Goal: Information Seeking & Learning: Learn about a topic

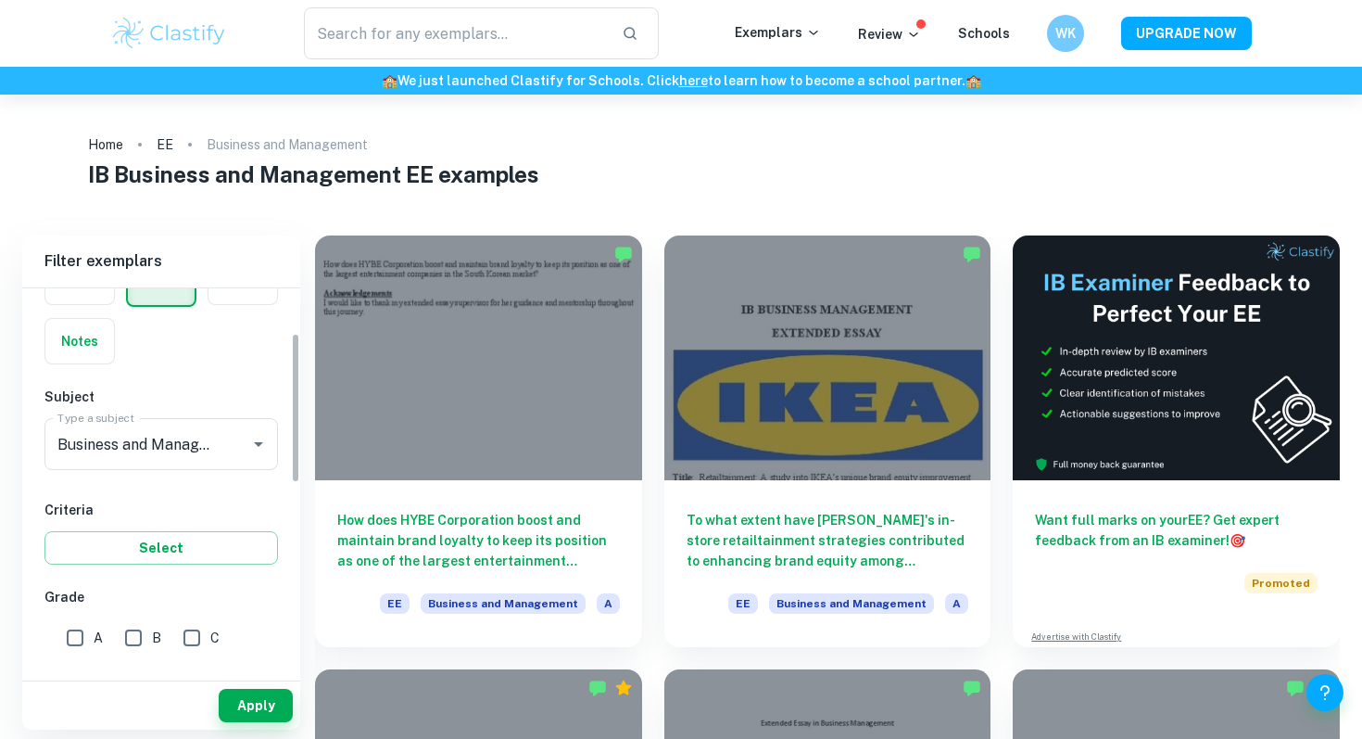
scroll to position [170, 0]
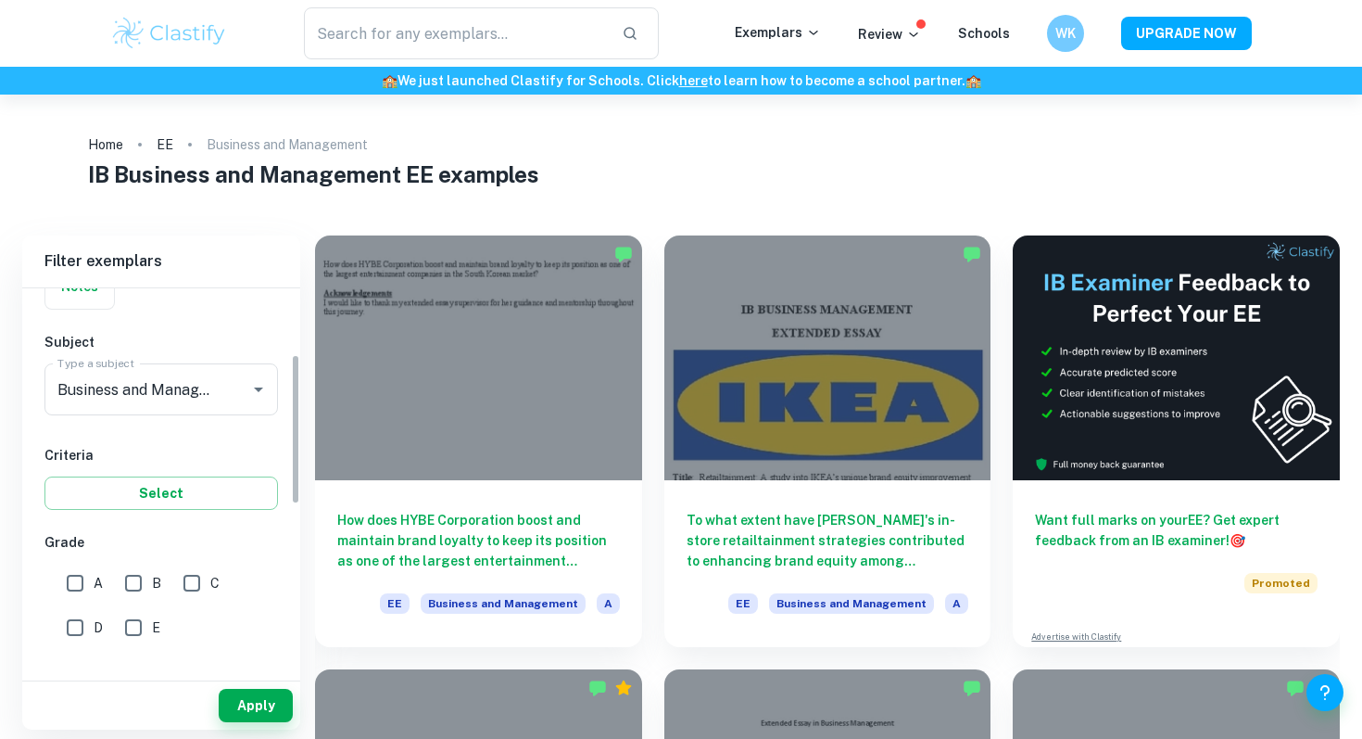
click at [78, 580] on input "A" at bounding box center [75, 582] width 37 height 37
checkbox input "true"
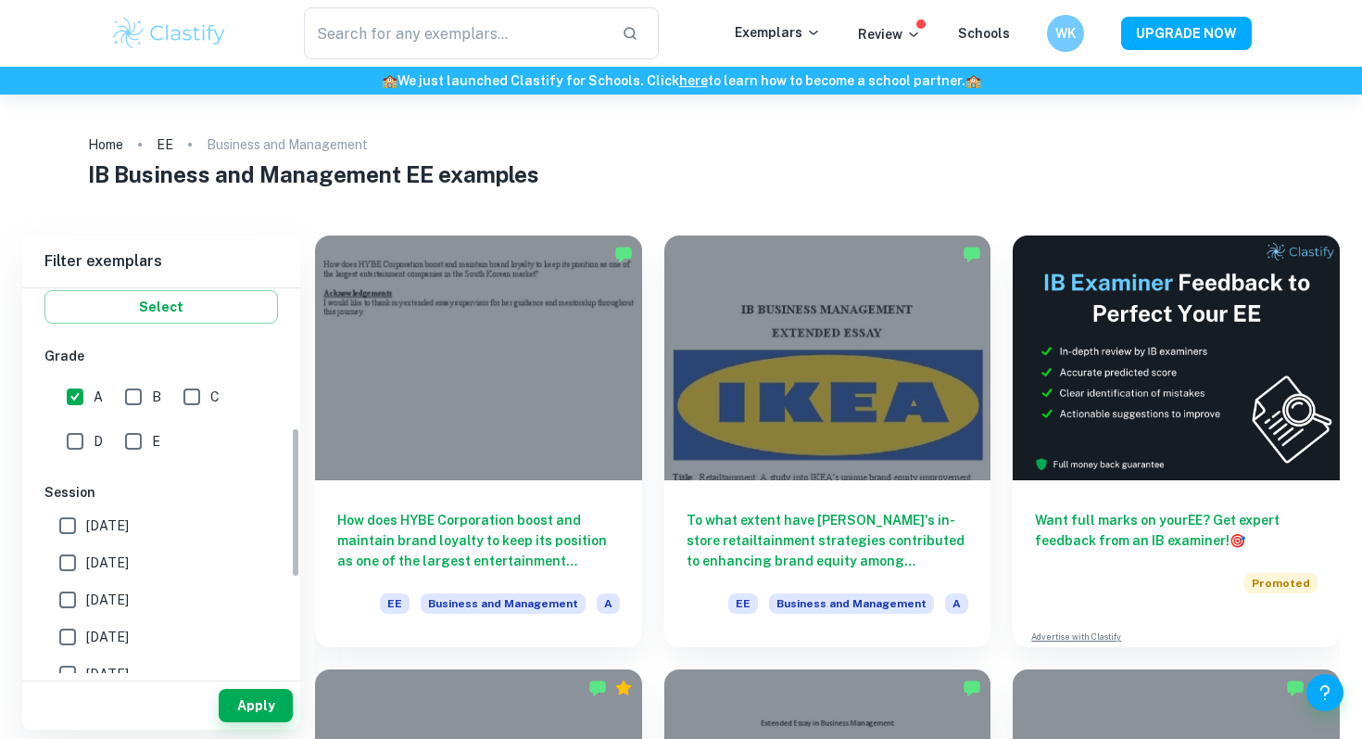
scroll to position [374, 0]
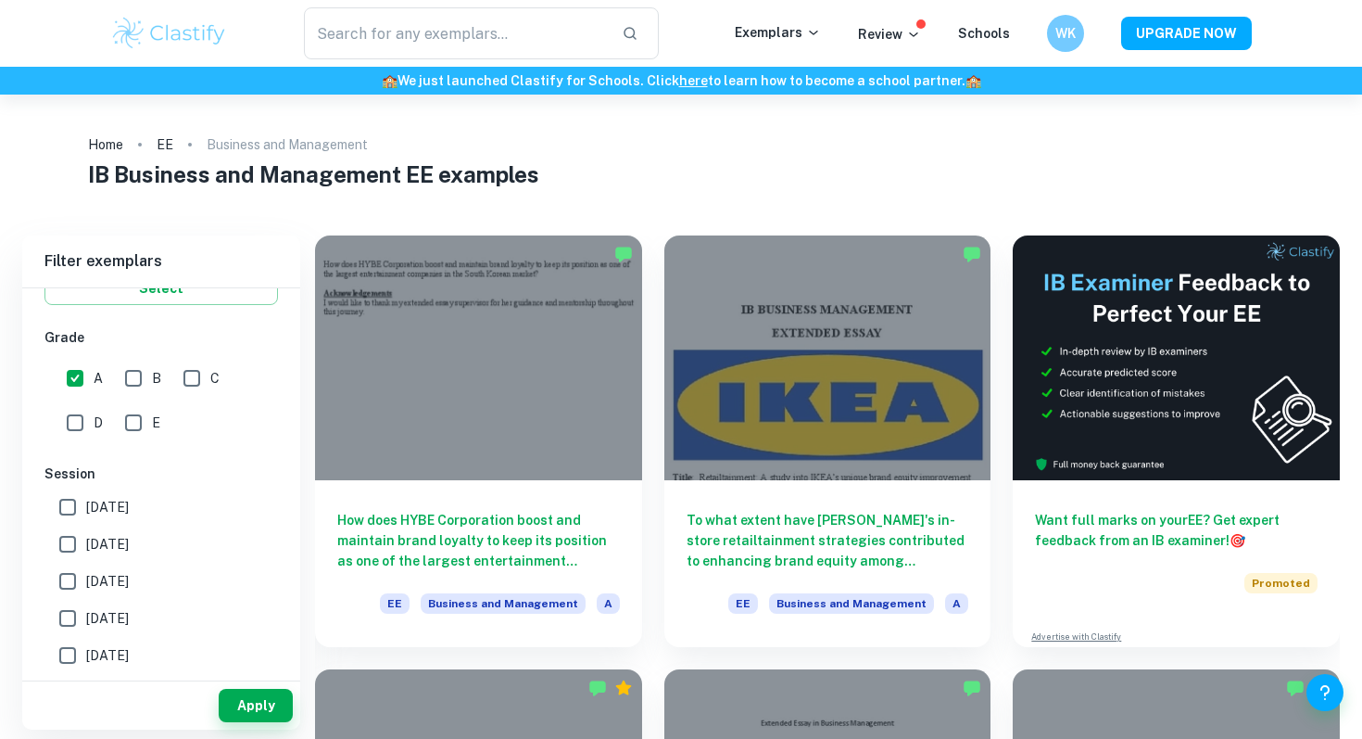
click at [82, 586] on input "[DATE]" at bounding box center [67, 581] width 37 height 37
checkbox input "true"
click at [276, 711] on button "Apply" at bounding box center [256, 705] width 74 height 33
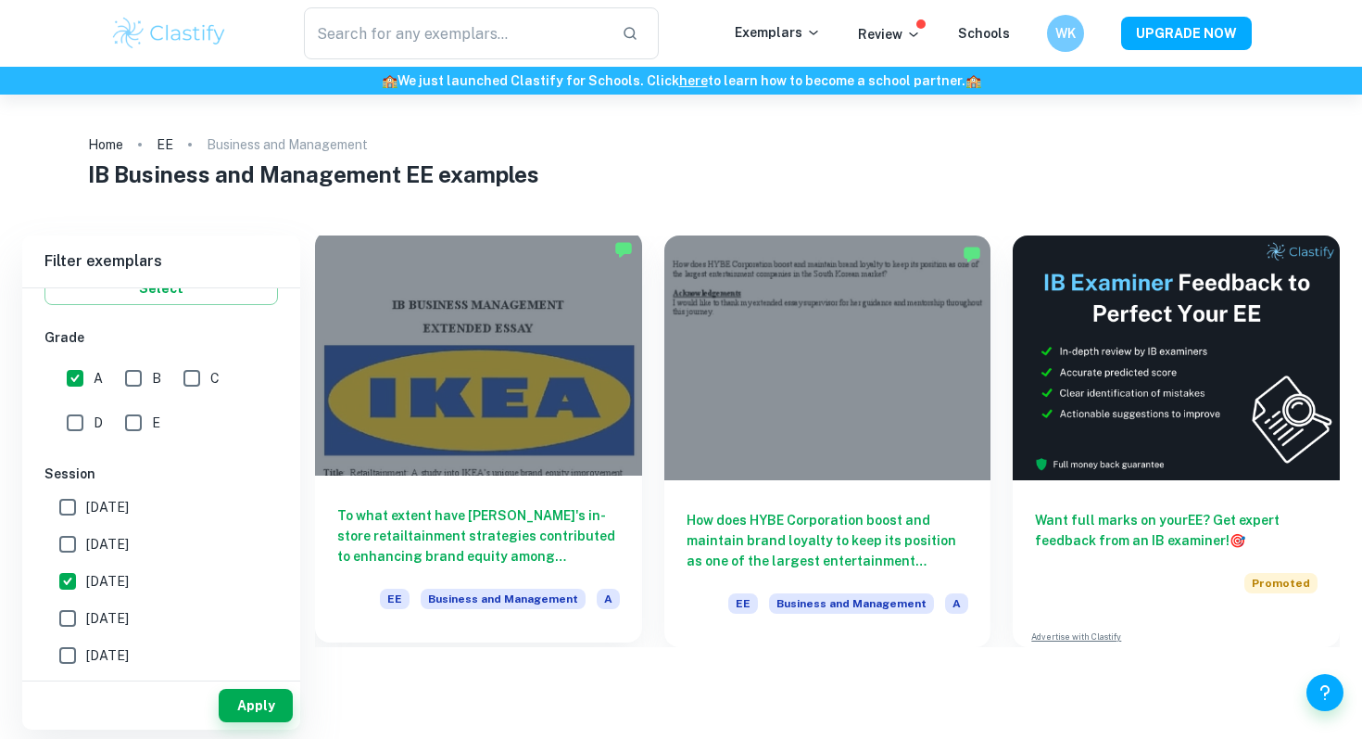
click at [465, 502] on div "To what extent have [PERSON_NAME]'s in-store retailtainment strategies contribu…" at bounding box center [478, 558] width 327 height 167
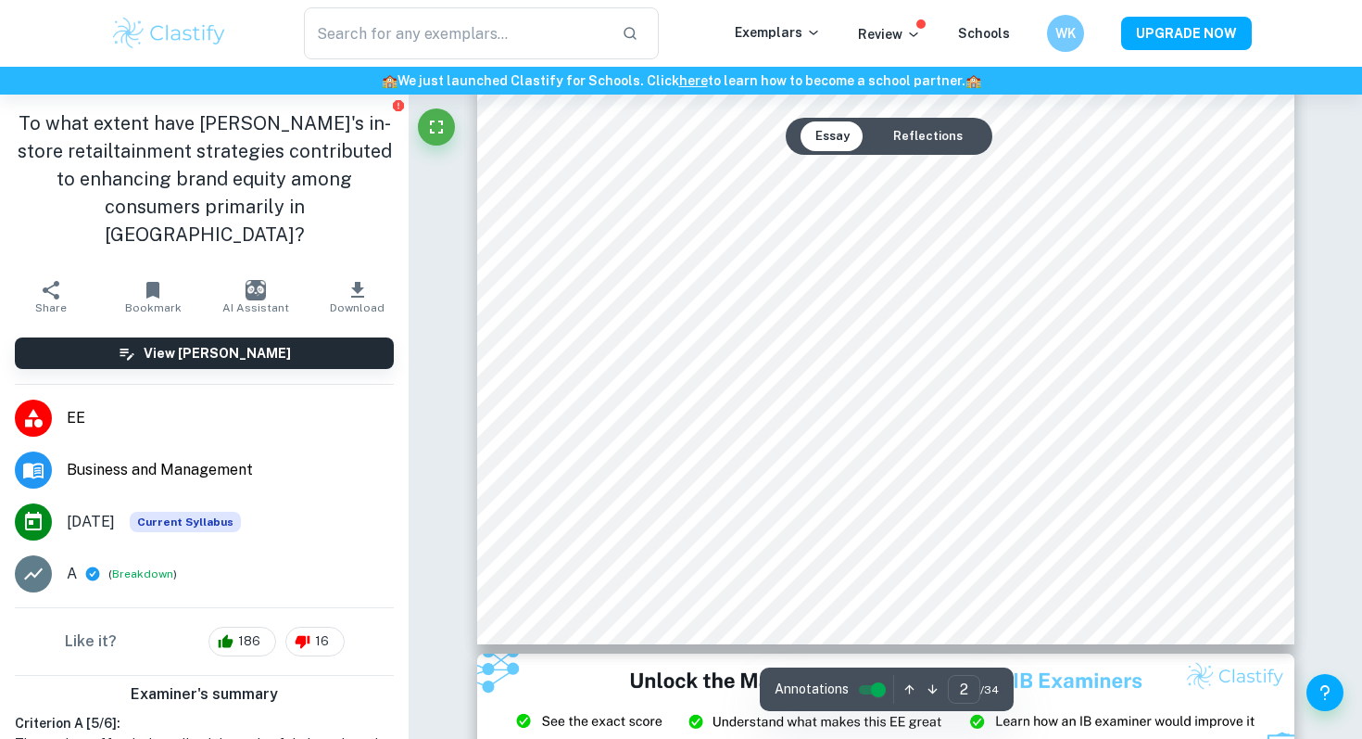
scroll to position [2442, 0]
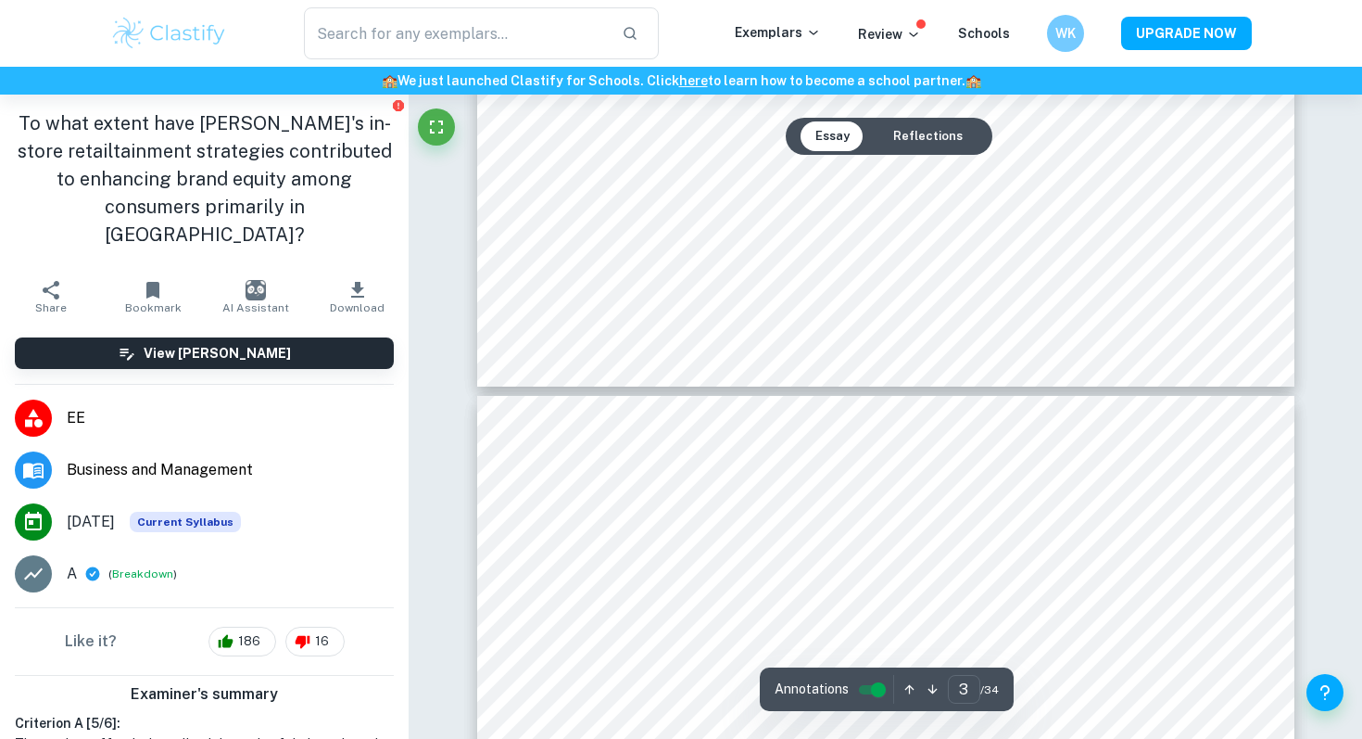
type input "4"
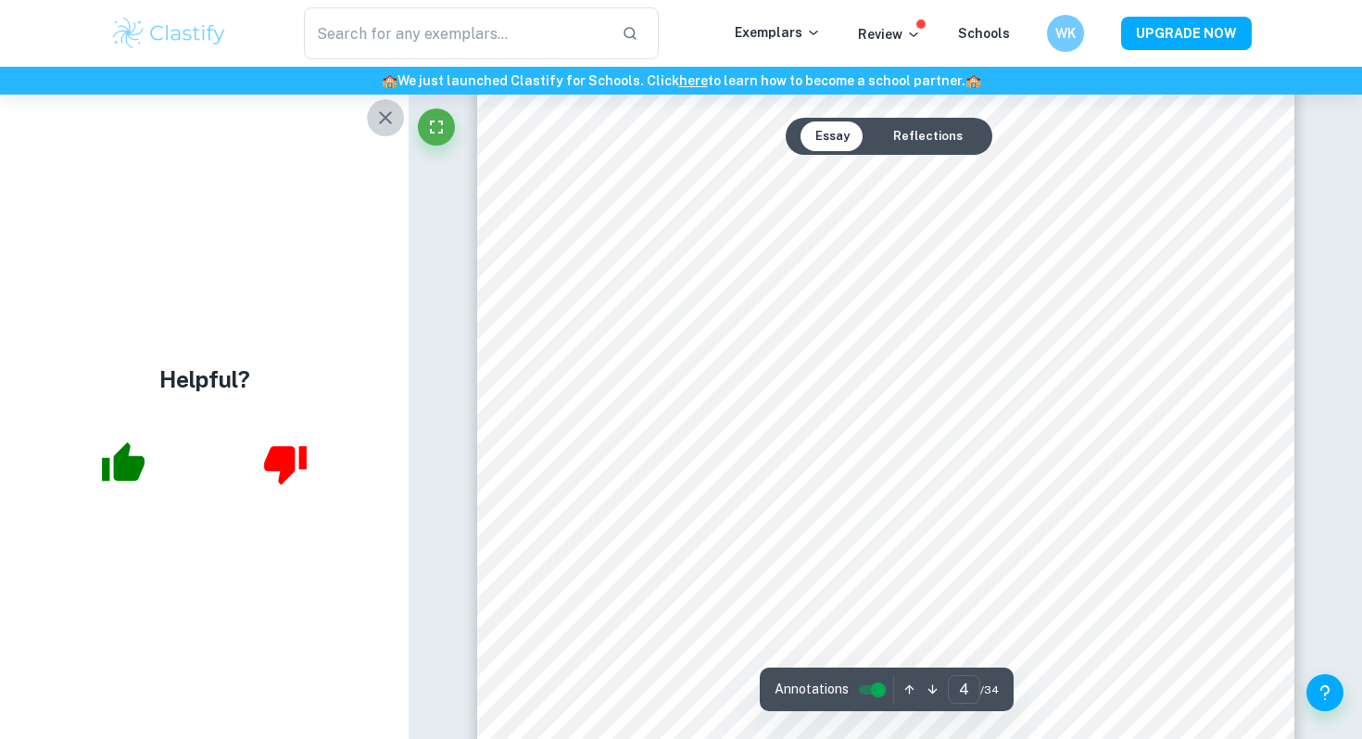
click at [384, 127] on icon "button" at bounding box center [385, 118] width 22 height 22
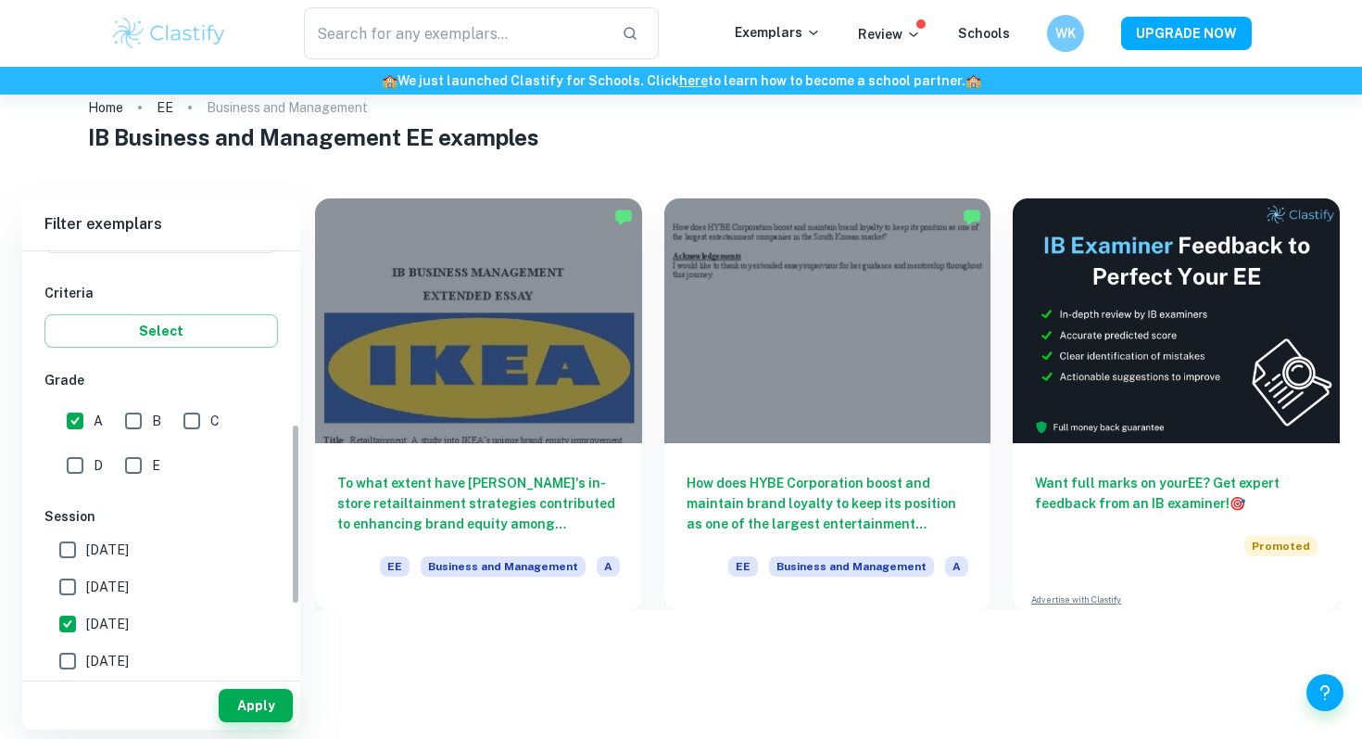
scroll to position [403, 0]
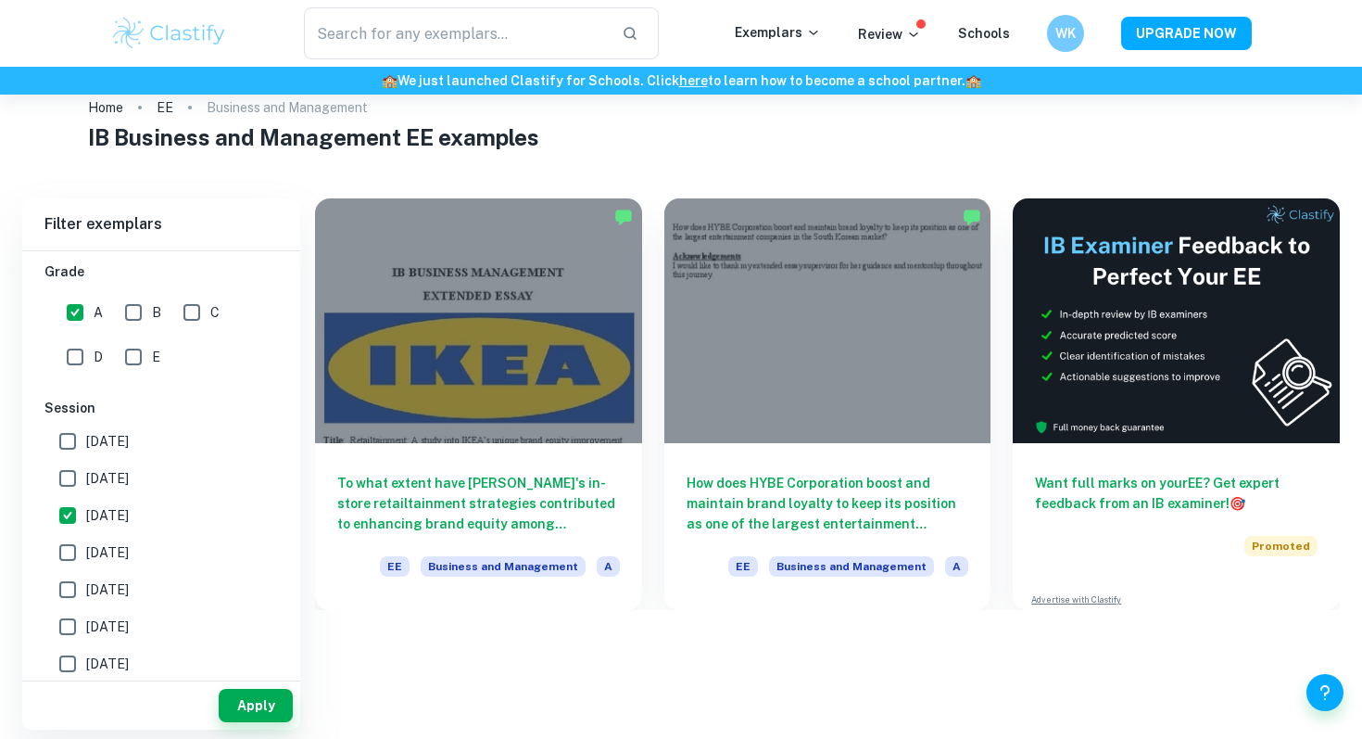
click at [100, 491] on label "[DATE]" at bounding box center [156, 478] width 214 height 37
click at [86, 491] on input "[DATE]" at bounding box center [67, 478] width 37 height 37
checkbox input "true"
click at [261, 715] on button "Apply" at bounding box center [256, 705] width 74 height 33
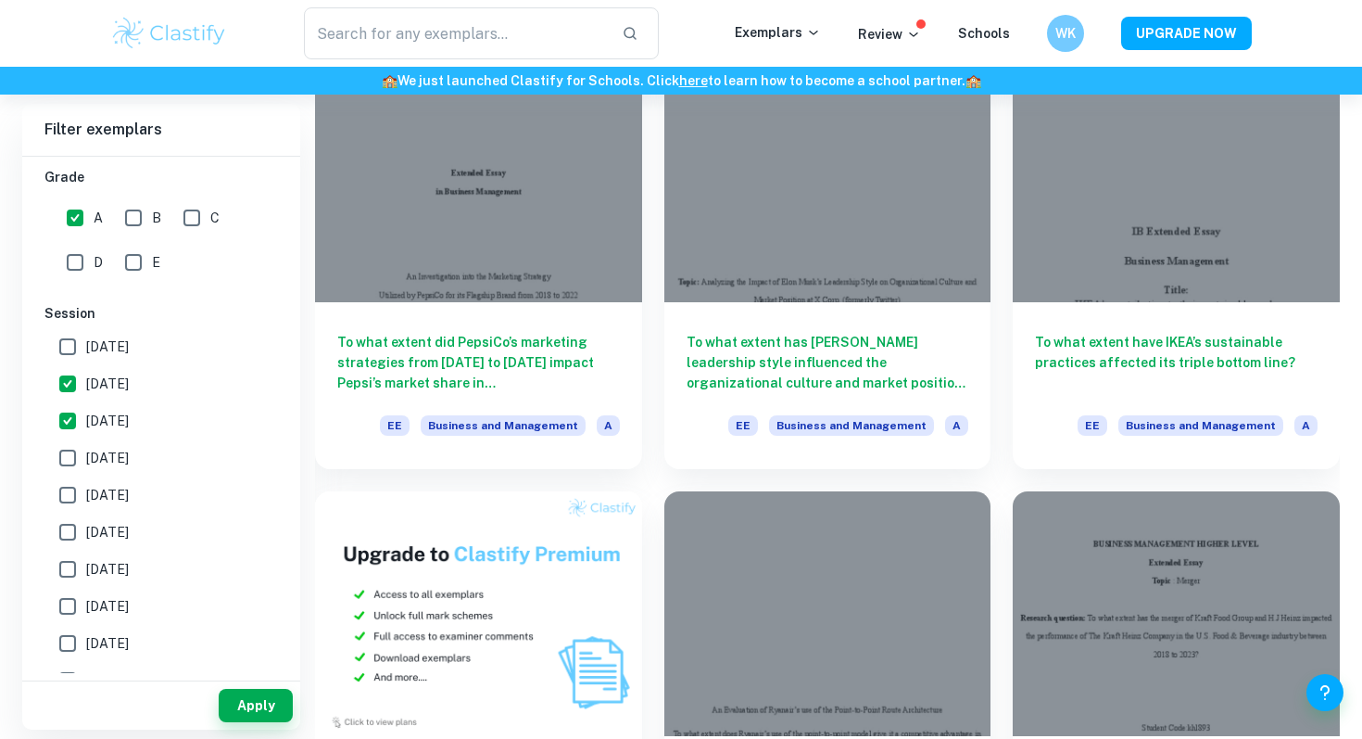
scroll to position [777, 0]
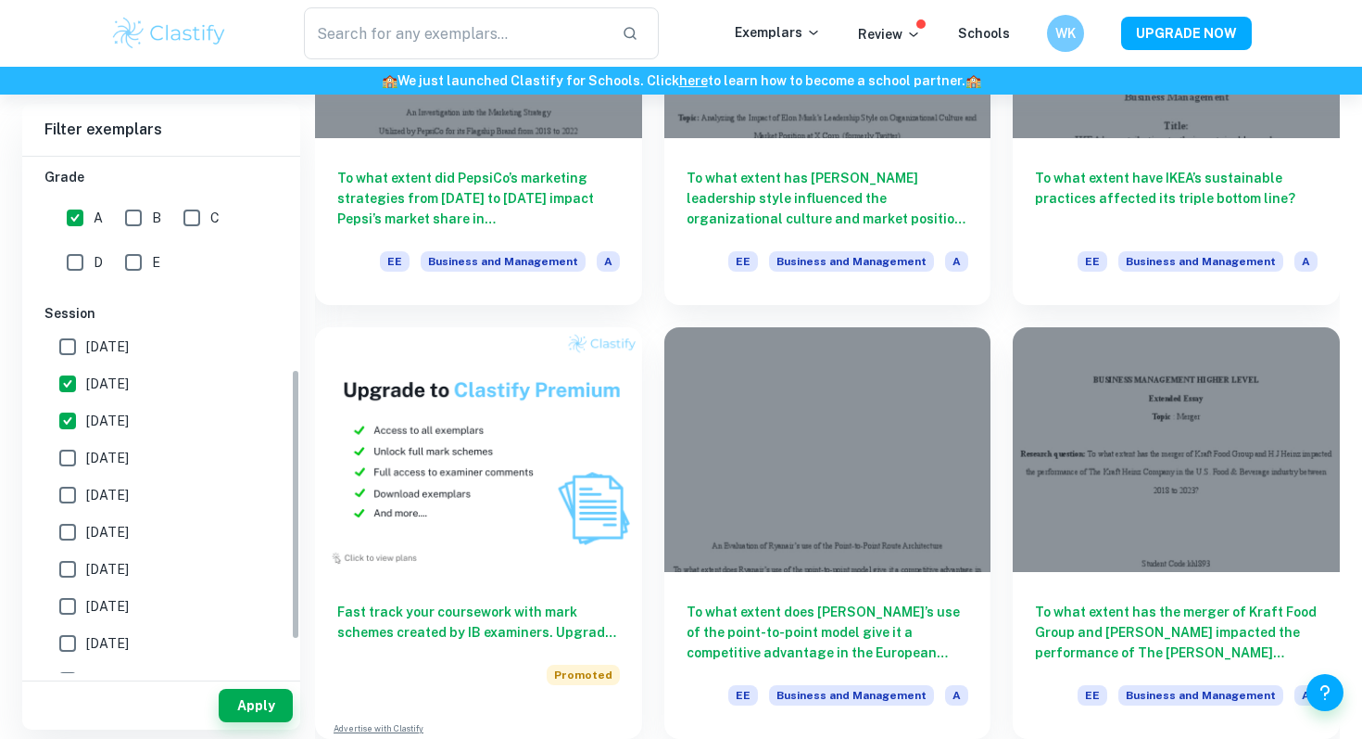
click at [83, 346] on input "[DATE]" at bounding box center [67, 346] width 37 height 37
checkbox input "true"
click at [250, 711] on button "Apply" at bounding box center [256, 705] width 74 height 33
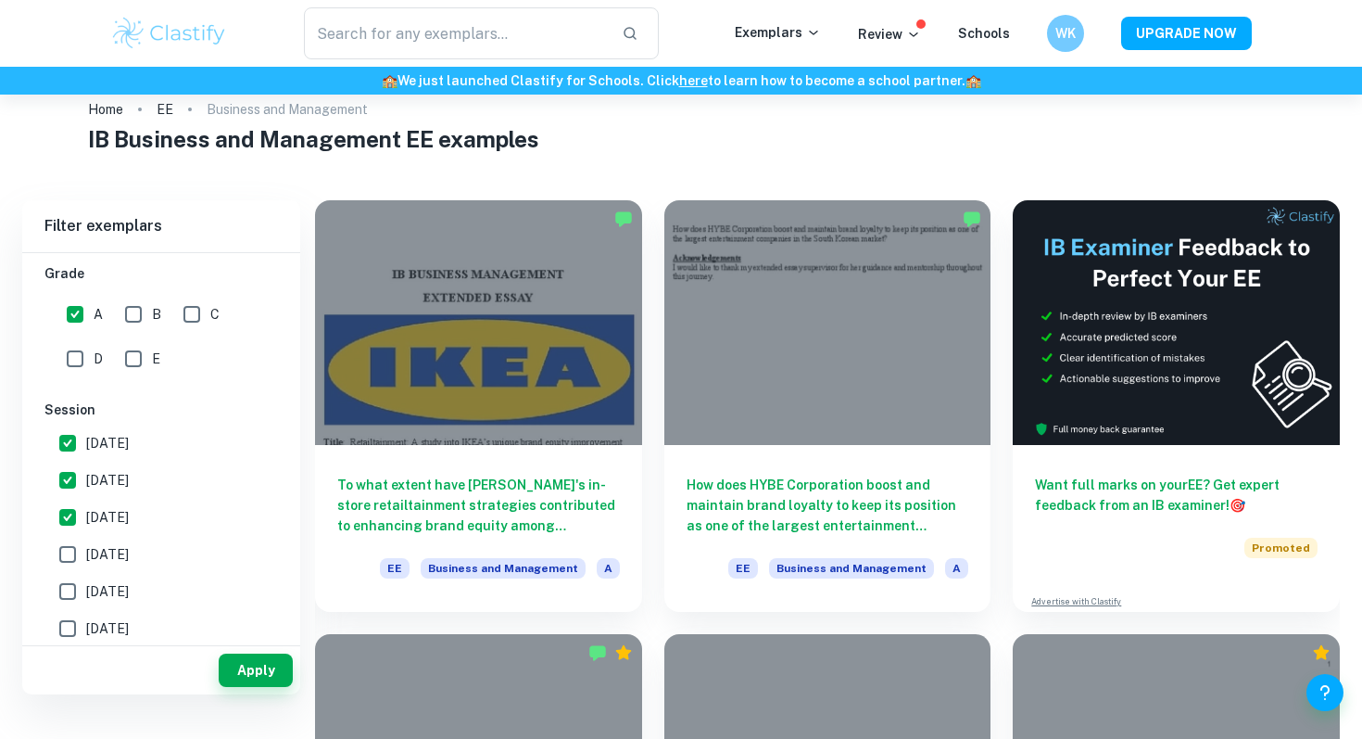
scroll to position [0, 0]
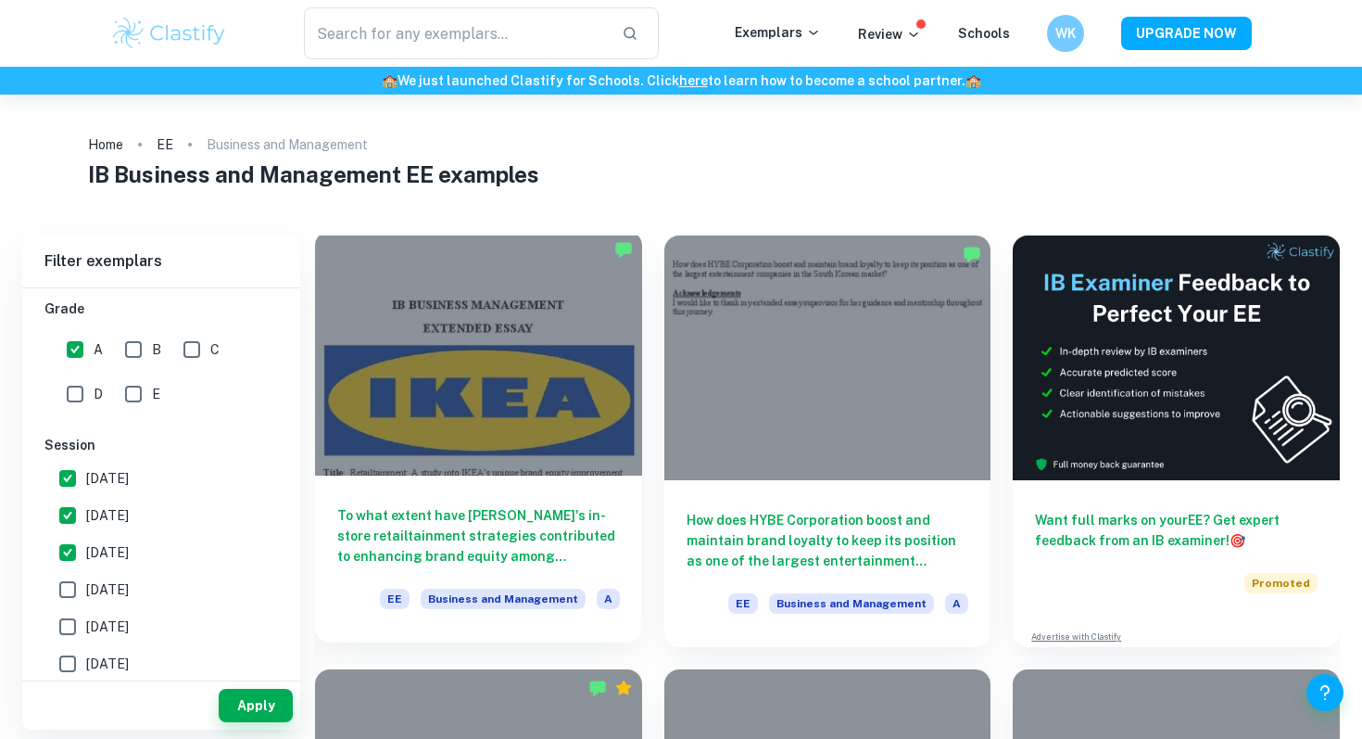
click at [479, 586] on div "To what extent have [PERSON_NAME]'s in-store retailtainment strategies contribu…" at bounding box center [478, 558] width 327 height 167
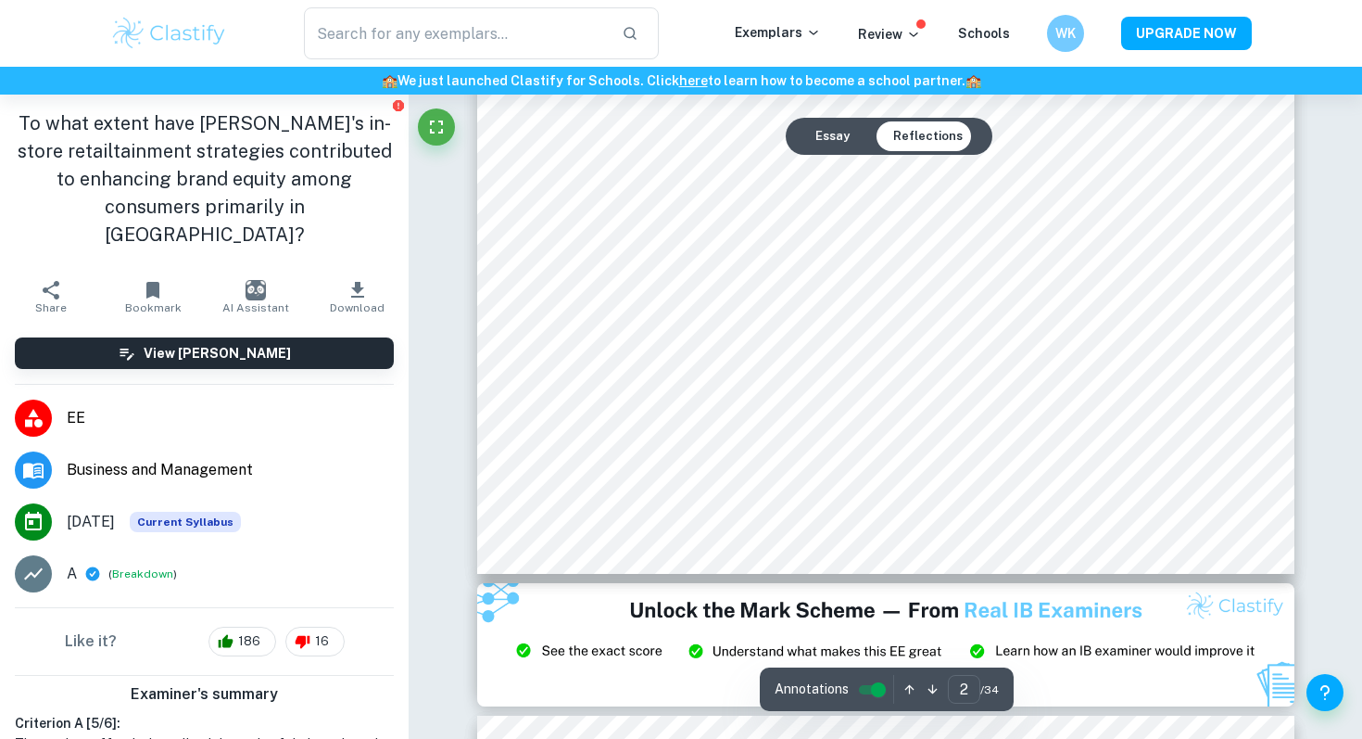
scroll to position [2665, 0]
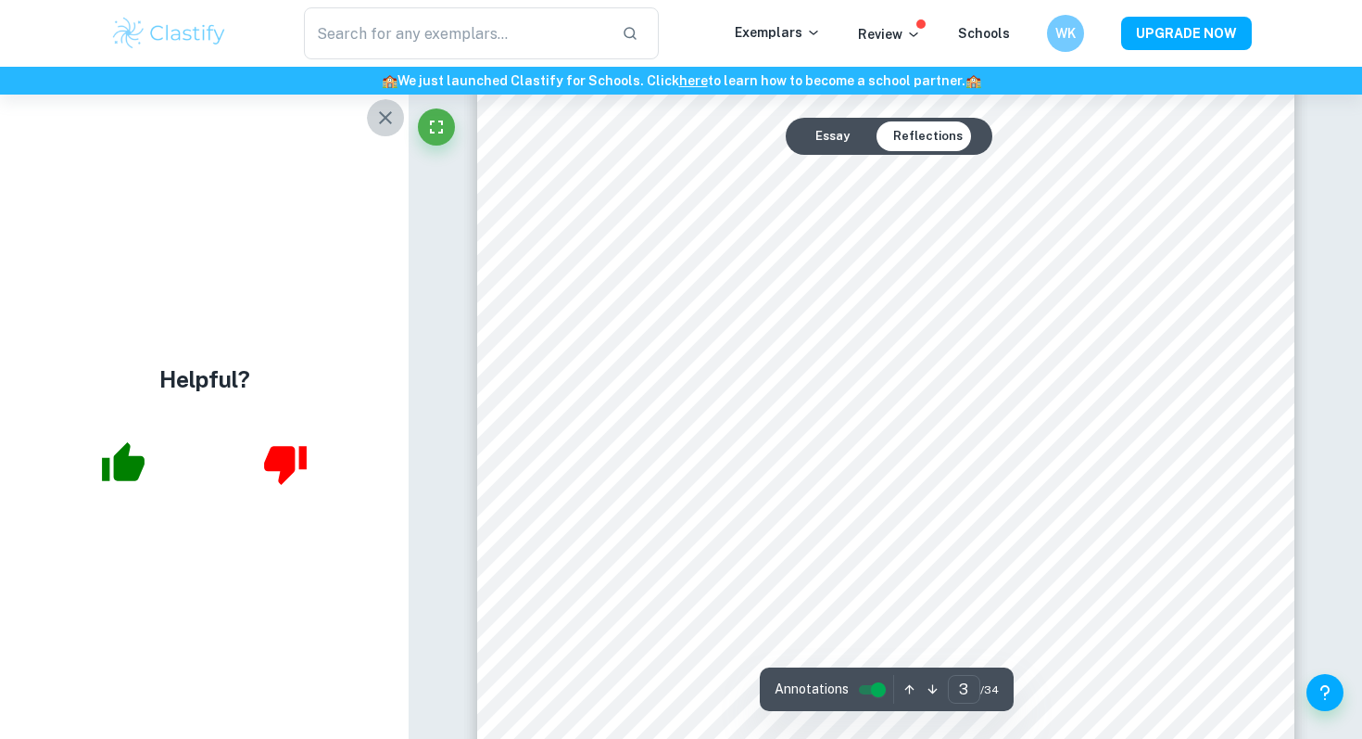
click at [386, 116] on icon "button" at bounding box center [385, 117] width 13 height 13
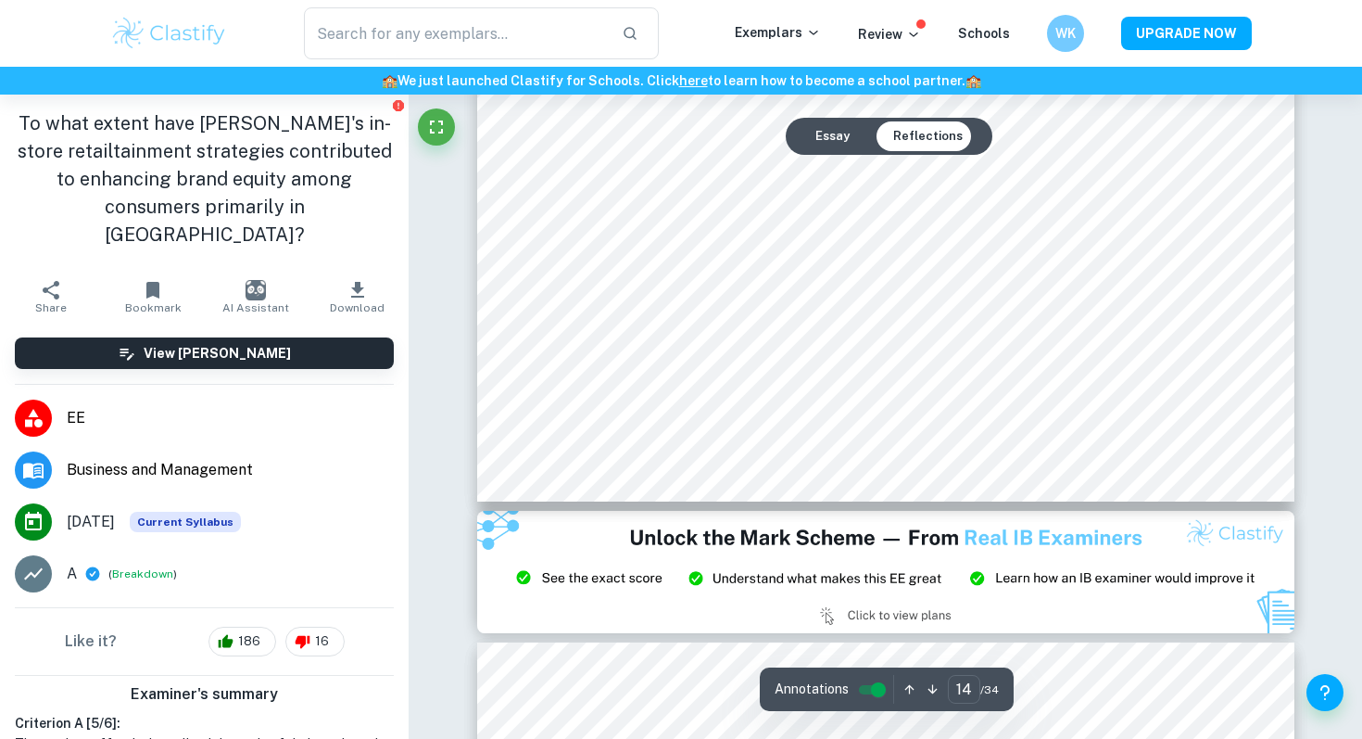
scroll to position [16165, 0]
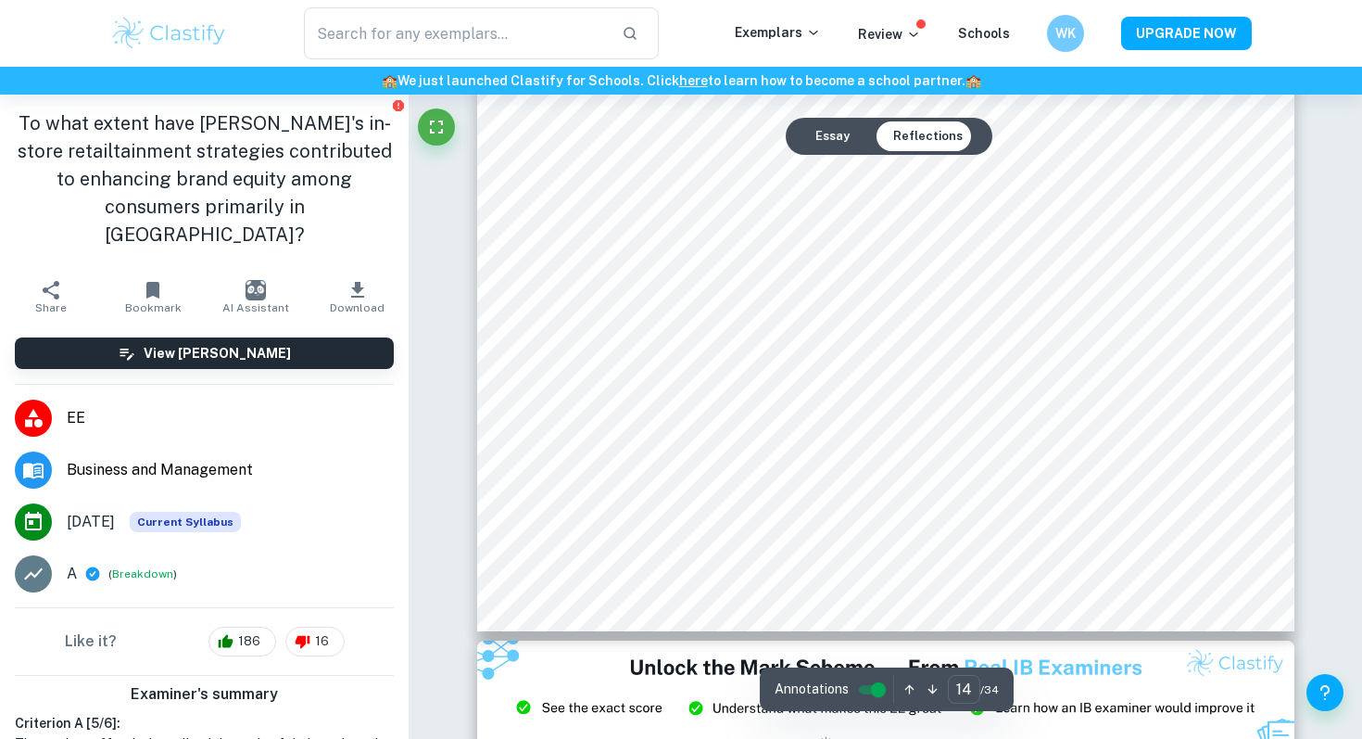
click at [820, 130] on button "Essay" at bounding box center [833, 136] width 64 height 30
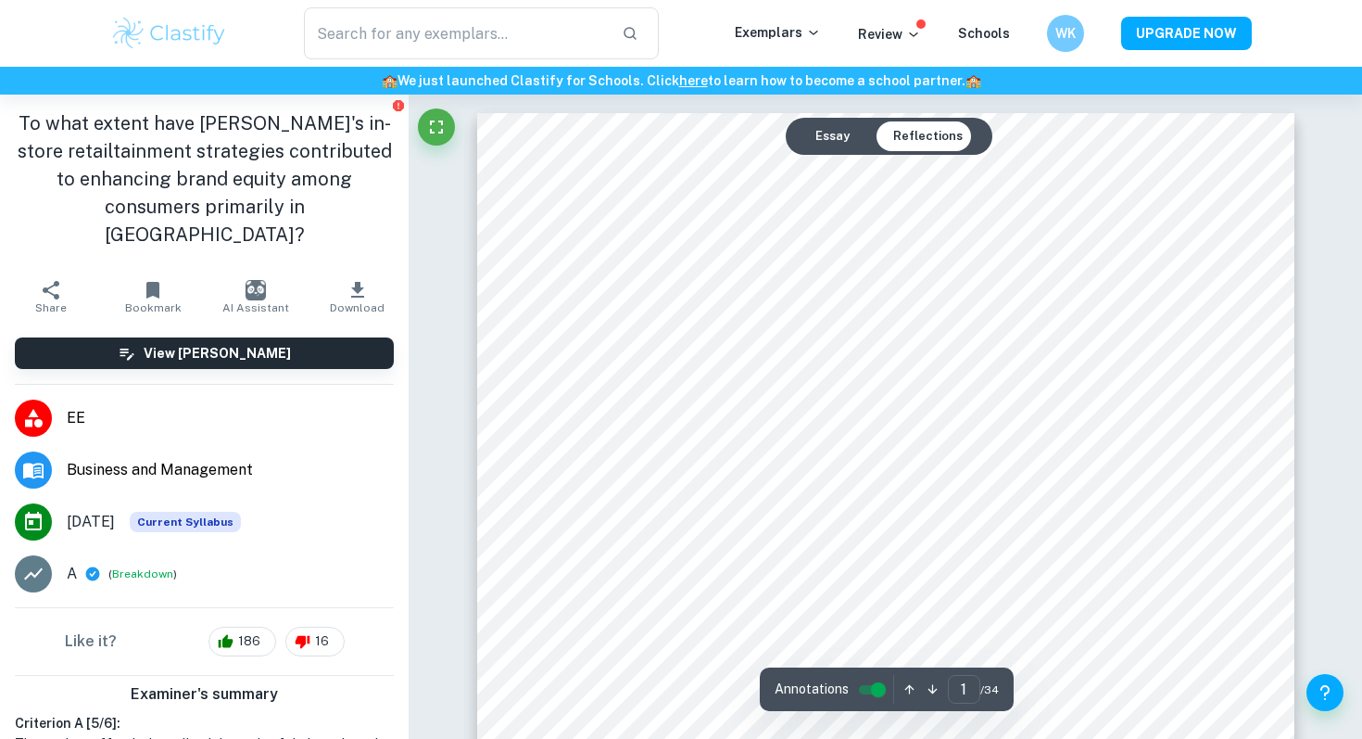
click at [847, 145] on button "Essay" at bounding box center [833, 136] width 64 height 30
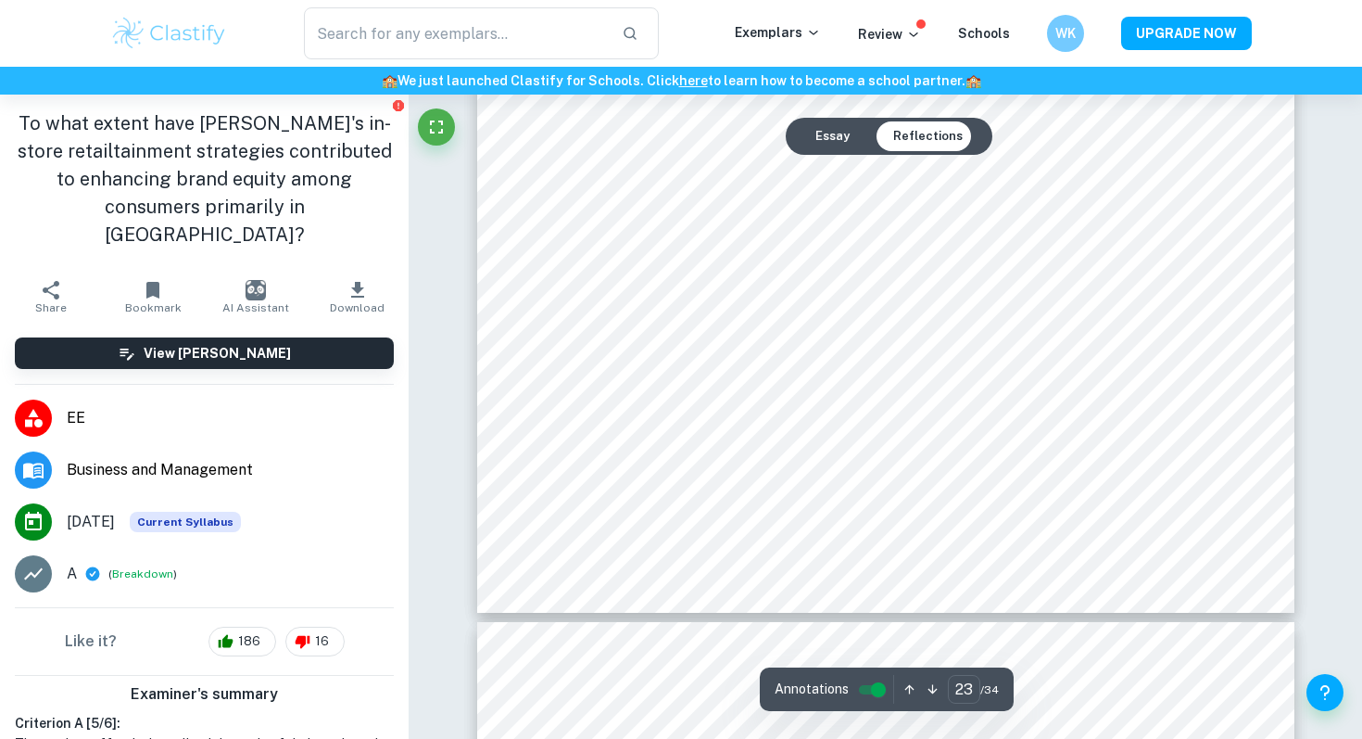
scroll to position [26924, 0]
type input "34"
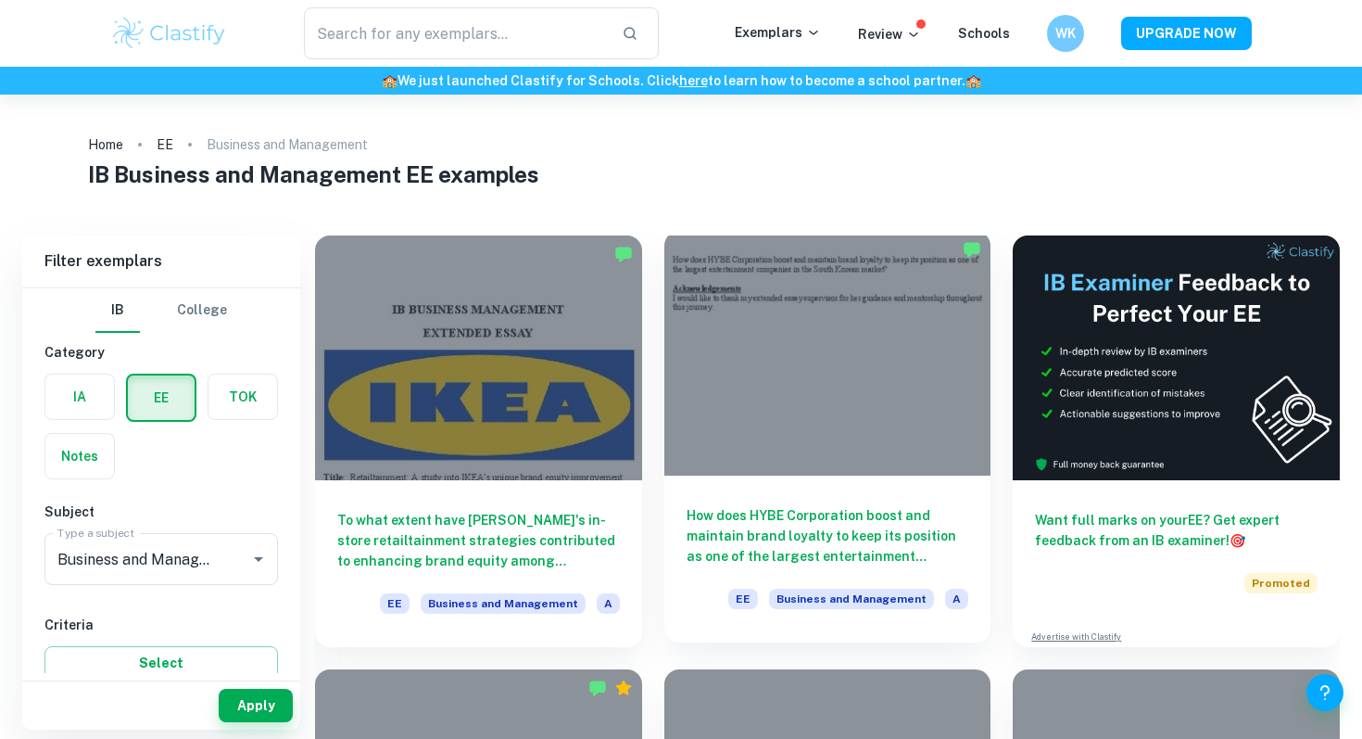
click at [758, 542] on h6 "How does HYBE Corporation boost and maintain brand loyalty to keep its position…" at bounding box center [828, 535] width 283 height 61
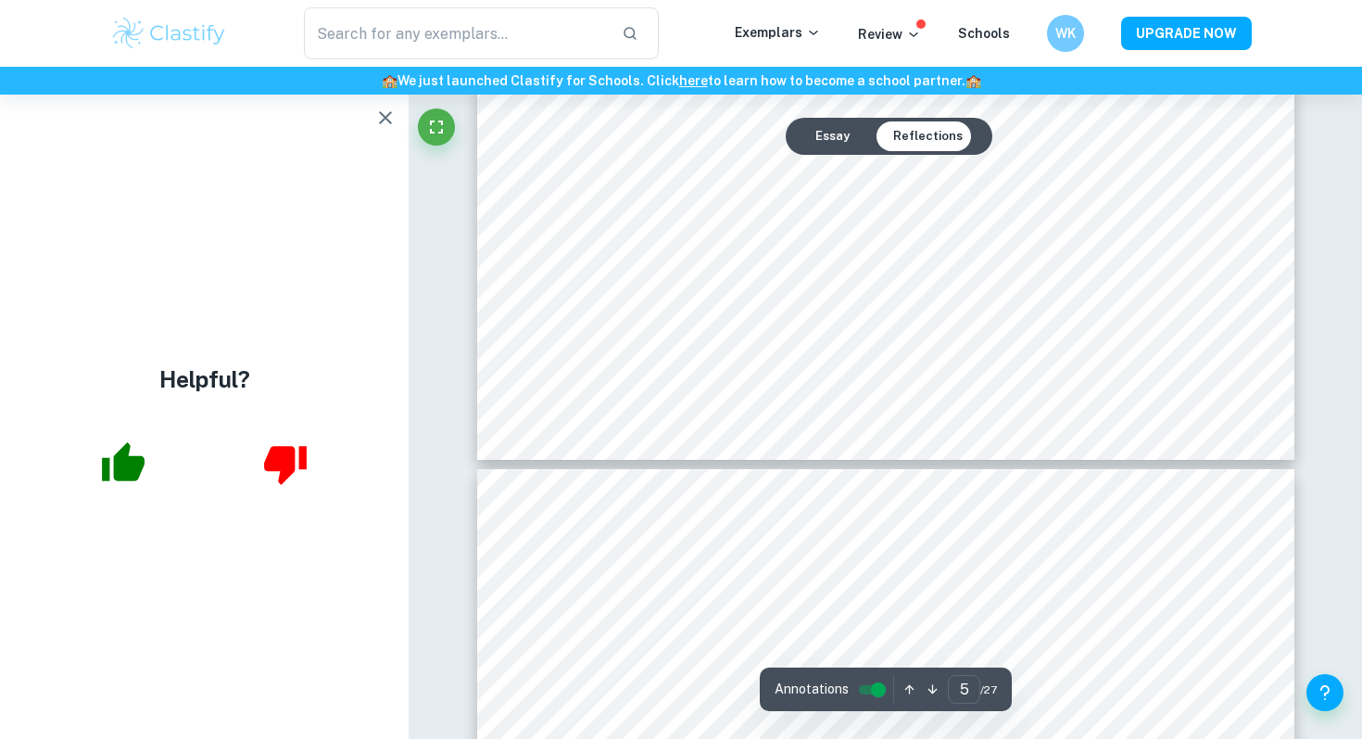
scroll to position [5633, 0]
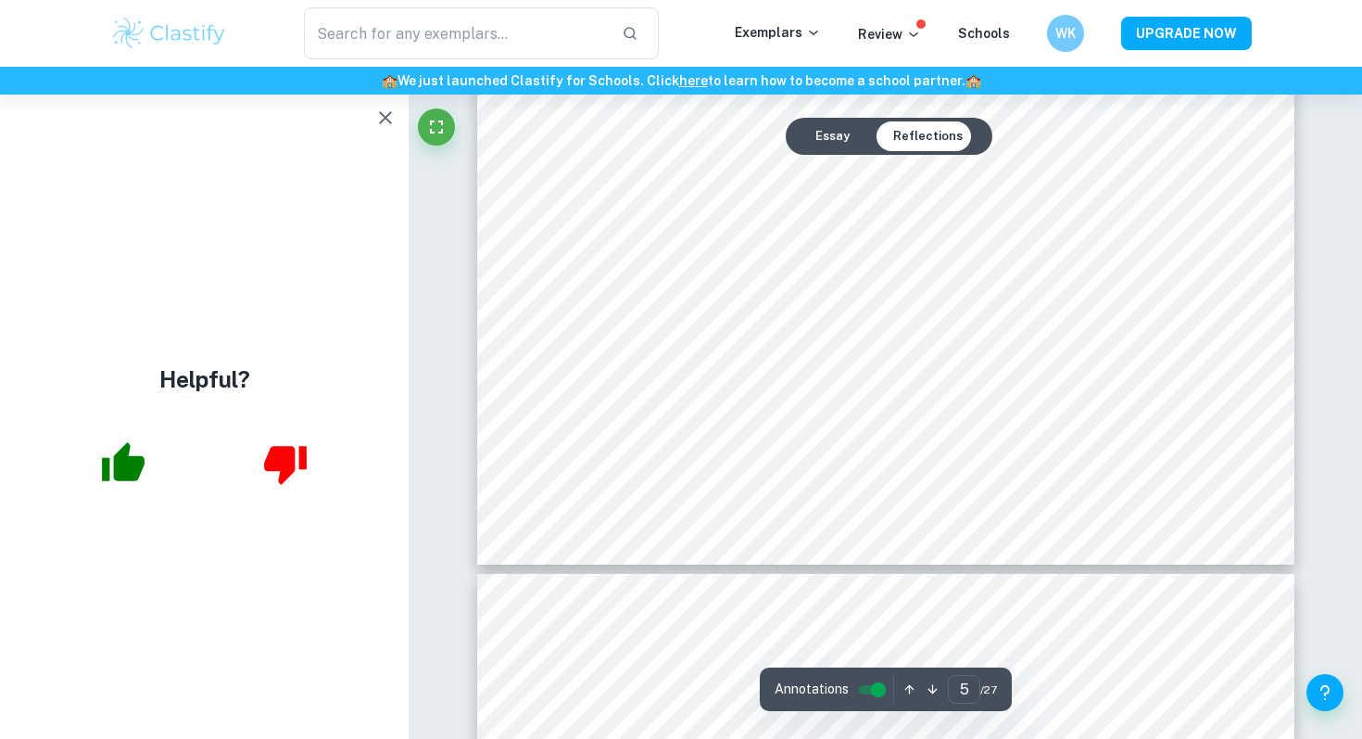
click at [382, 114] on icon "button" at bounding box center [385, 117] width 13 height 13
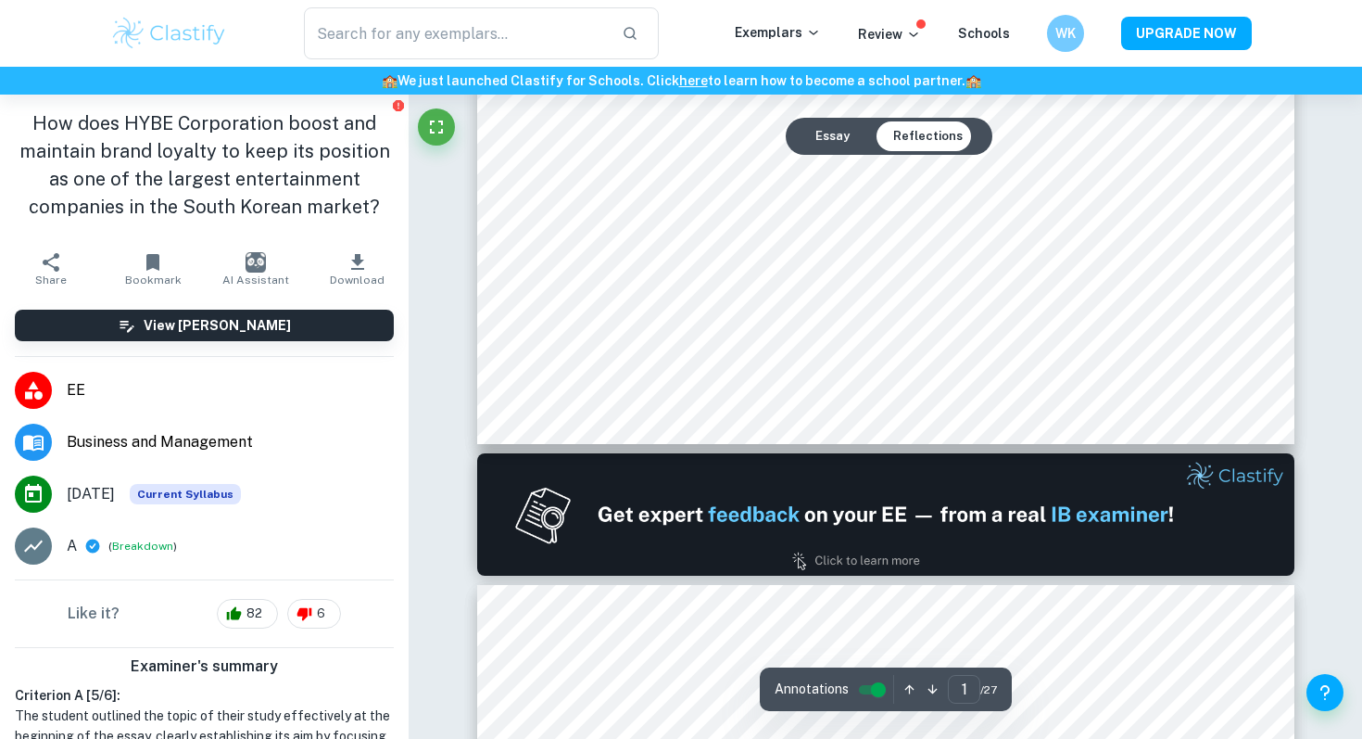
scroll to position [0, 0]
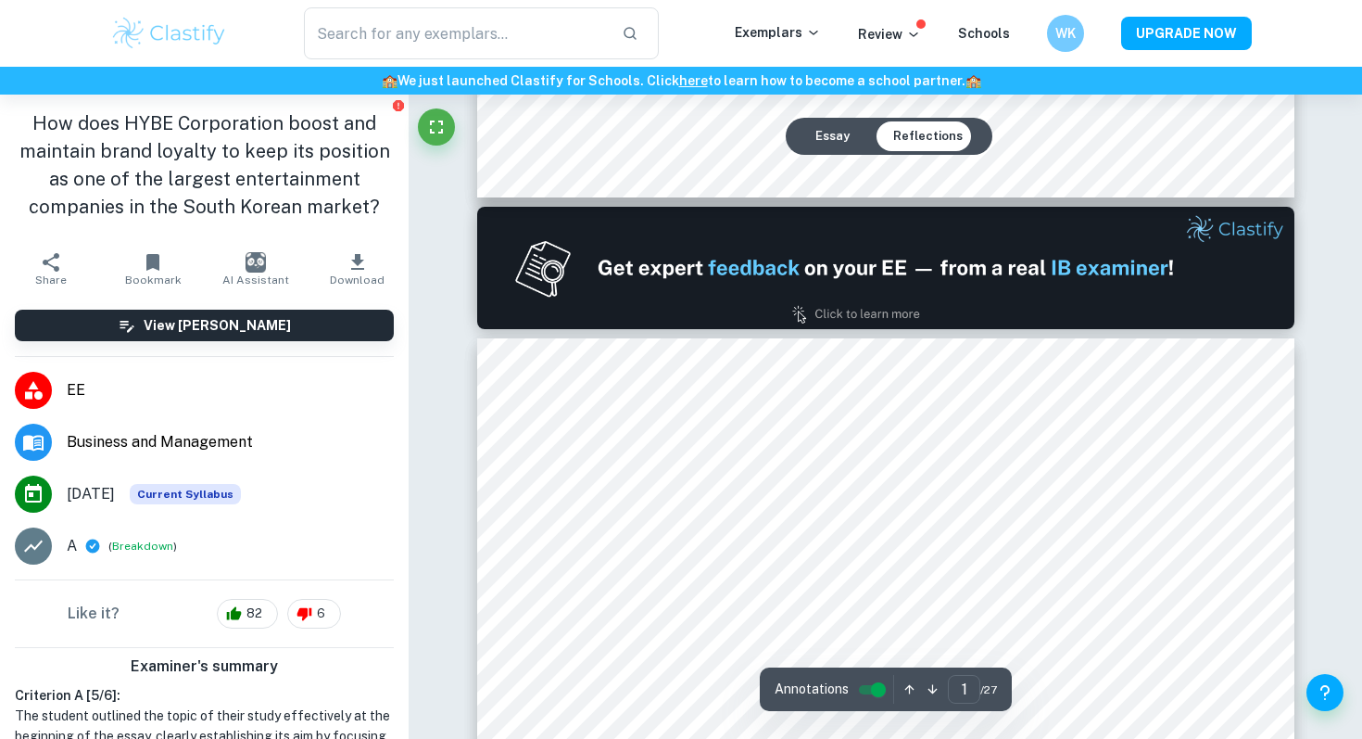
type input "2"
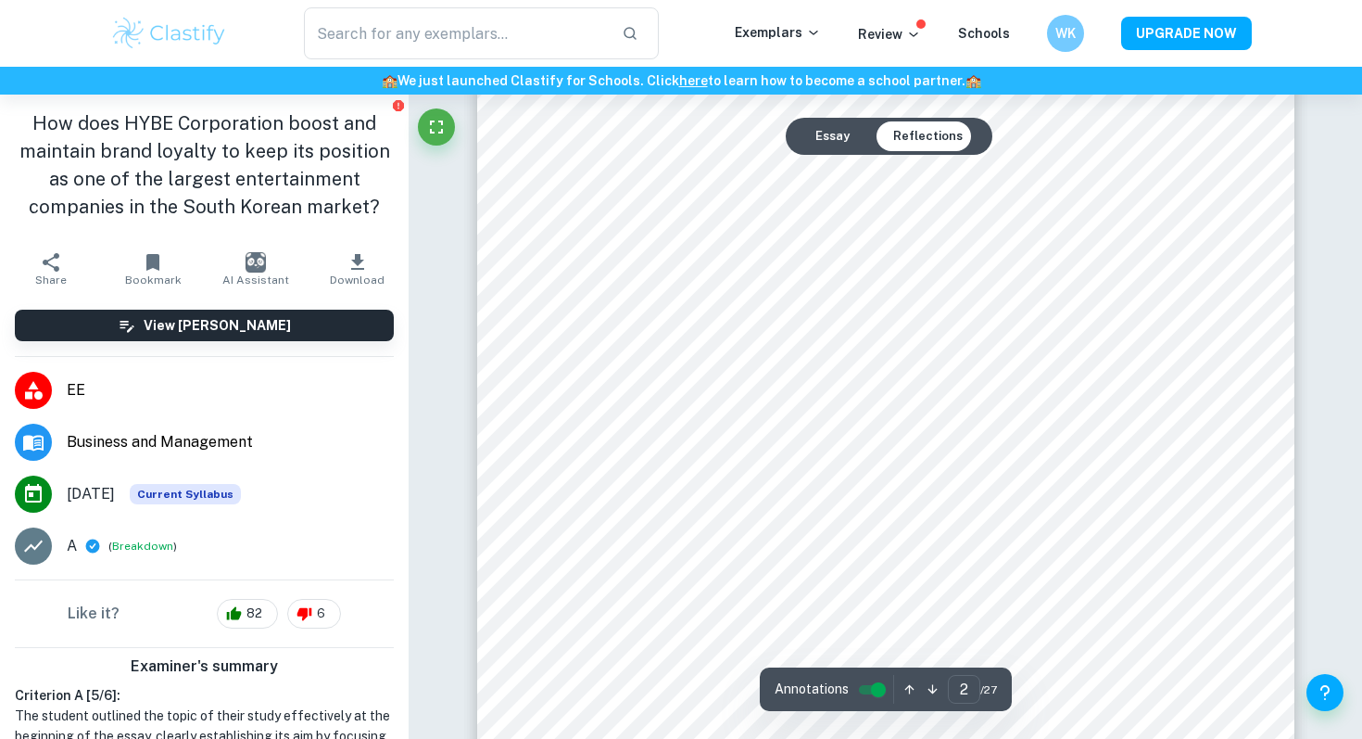
scroll to position [1847, 0]
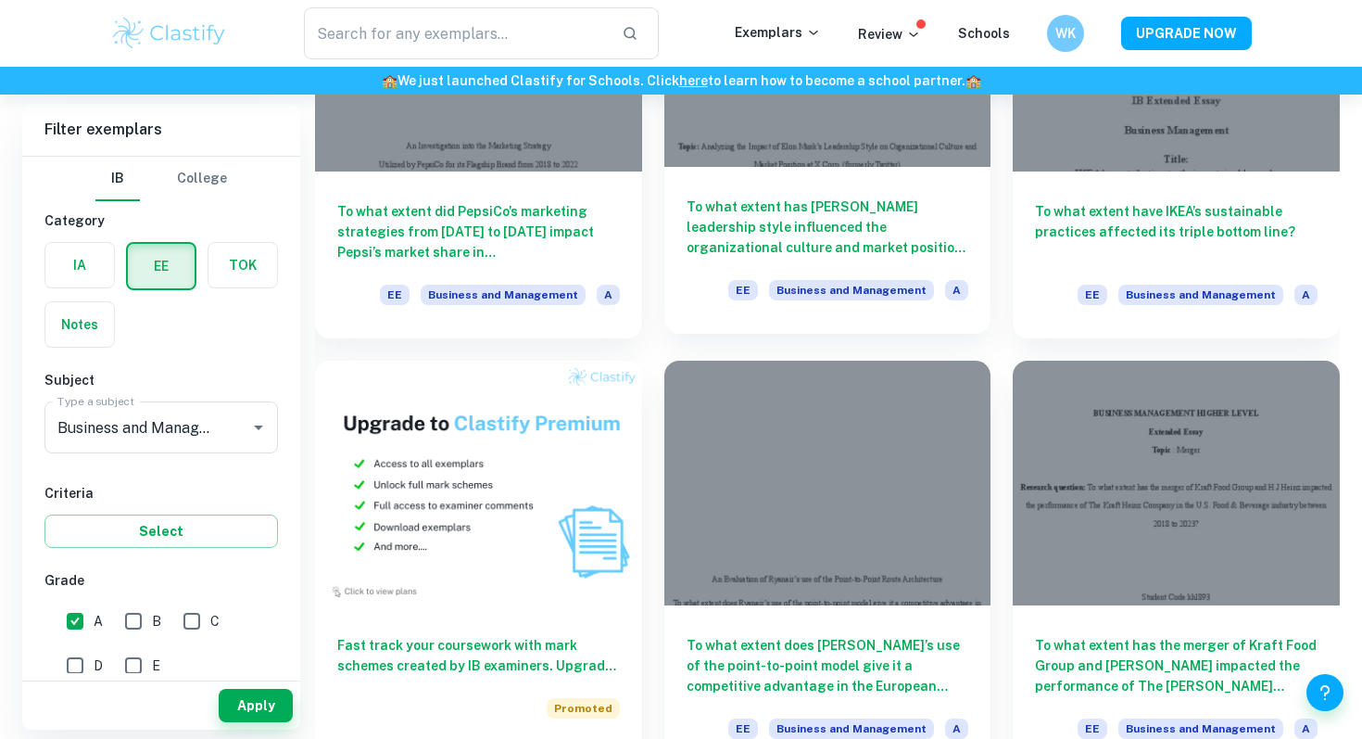
scroll to position [777, 0]
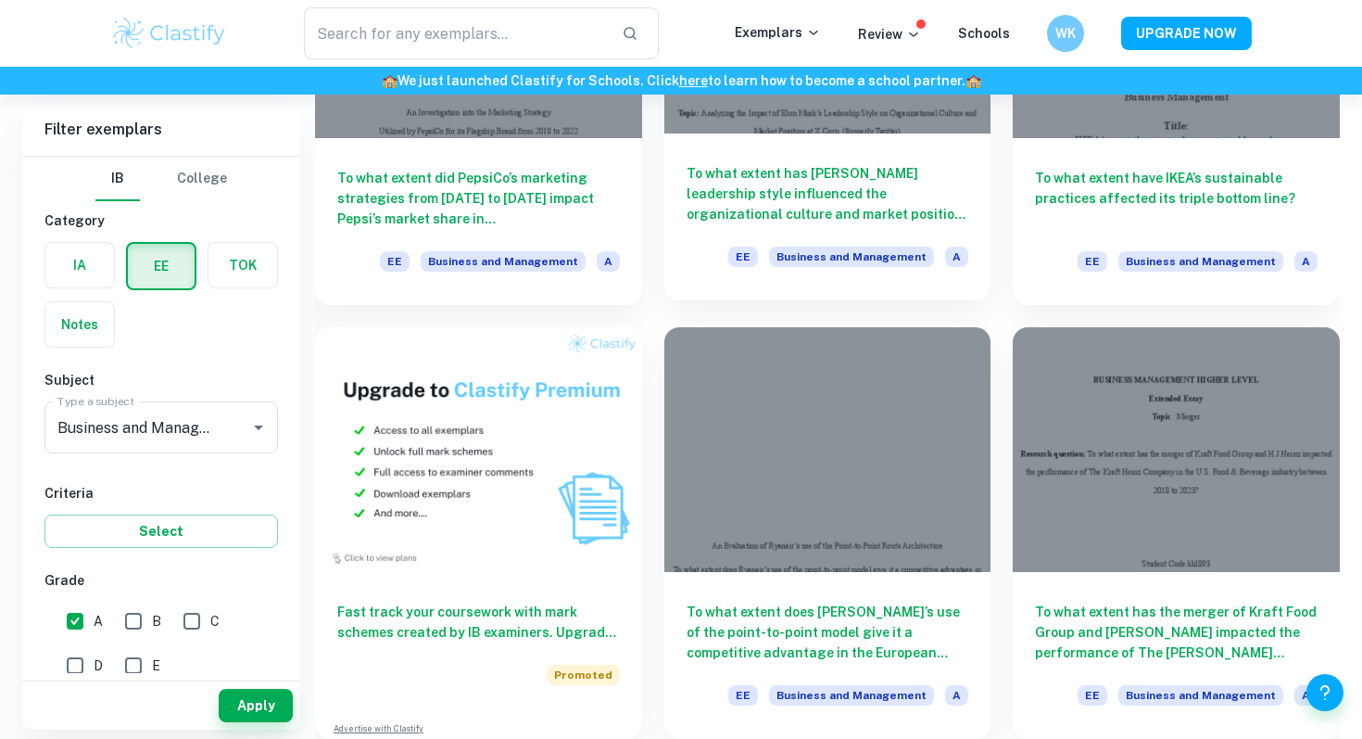
click at [834, 209] on h6 "To what extent has [PERSON_NAME] leadership style influenced the organizational…" at bounding box center [828, 193] width 283 height 61
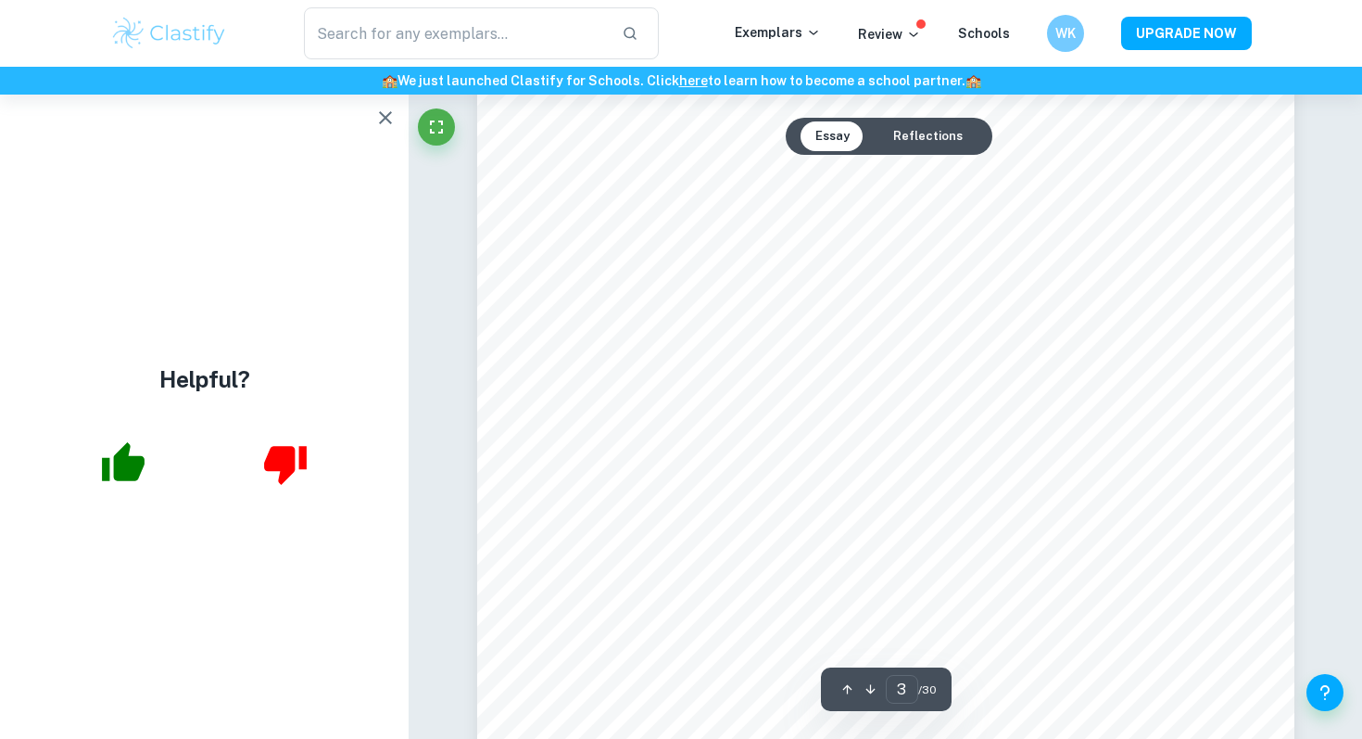
scroll to position [2684, 0]
click at [386, 117] on icon "button" at bounding box center [385, 117] width 13 height 13
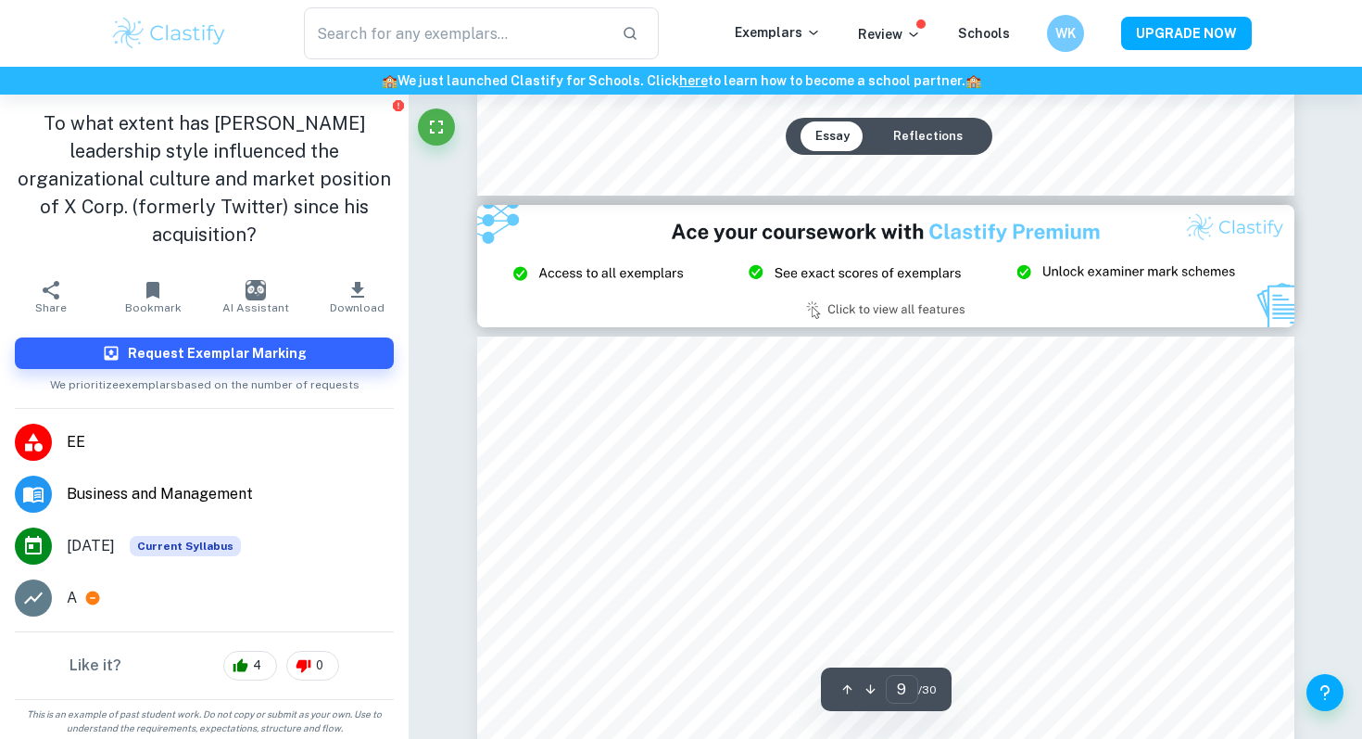
scroll to position [8708, 0]
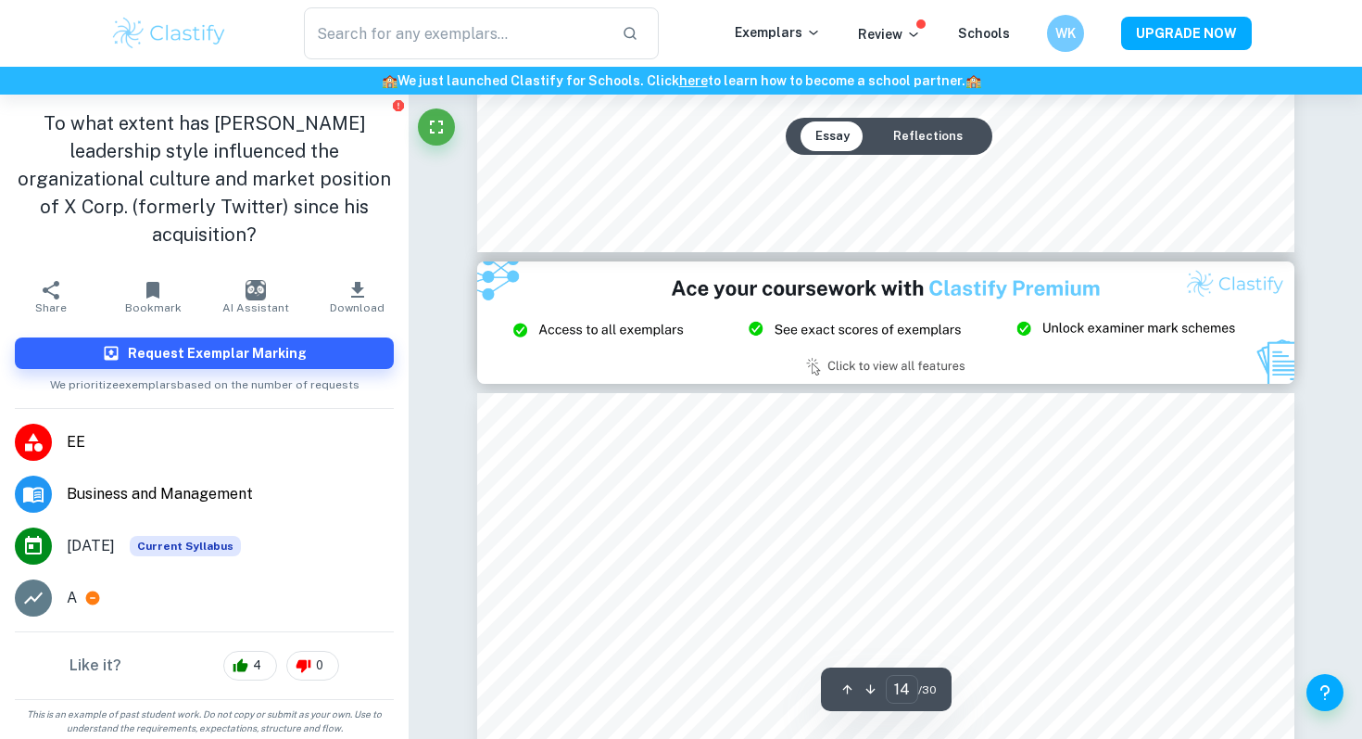
type input "15"
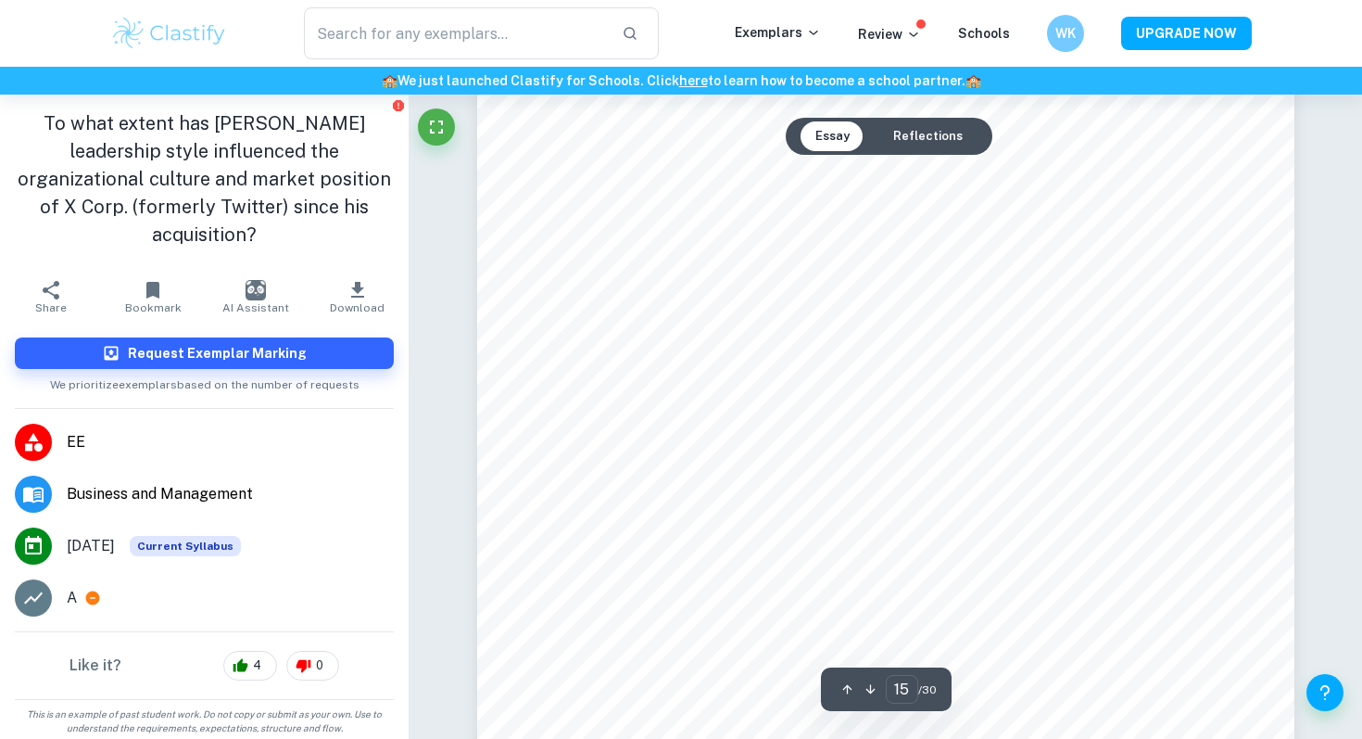
scroll to position [15653, 0]
